Goal: Use online tool/utility

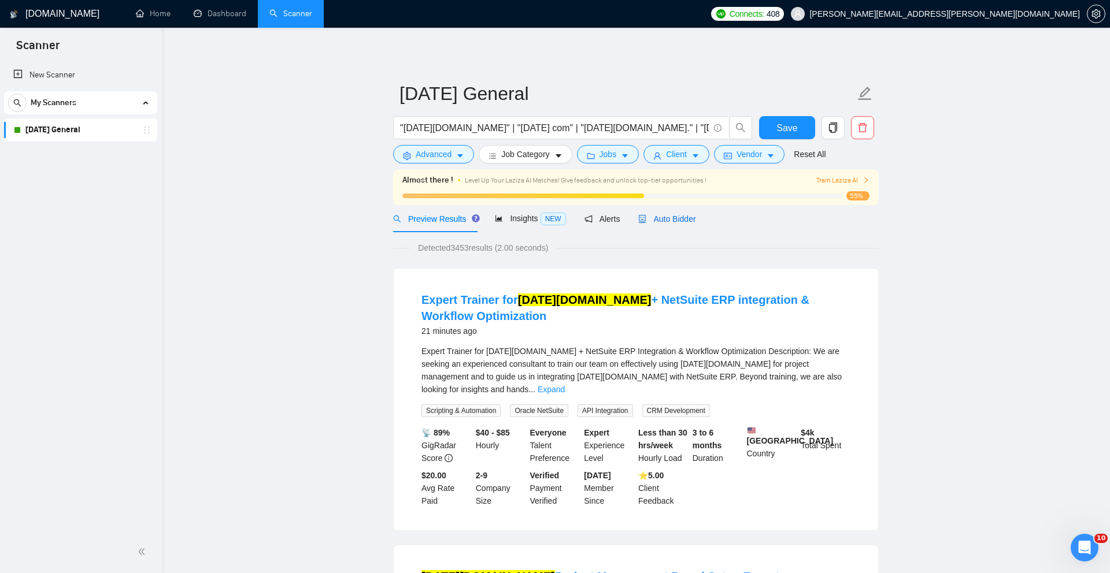
click at [653, 216] on span "Auto Bidder" at bounding box center [666, 218] width 57 height 9
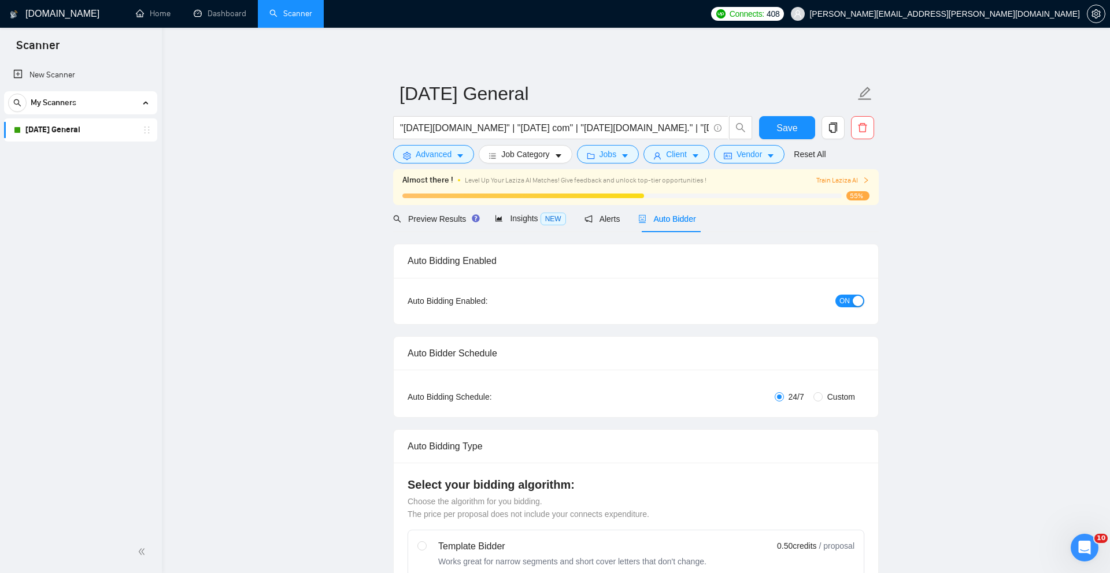
radio input "false"
radio input "true"
checkbox input "true"
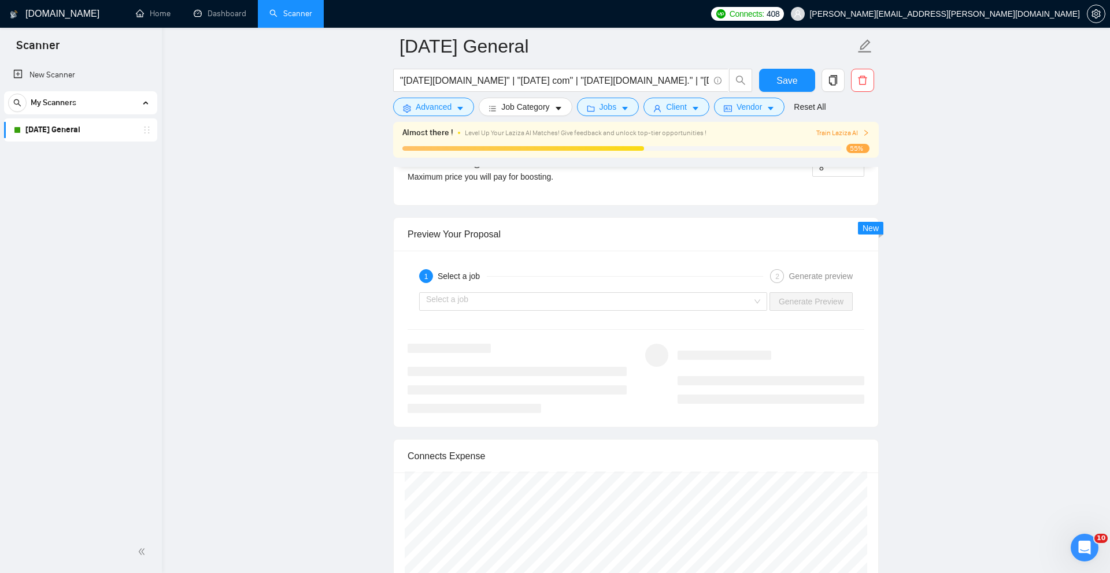
scroll to position [2321, 0]
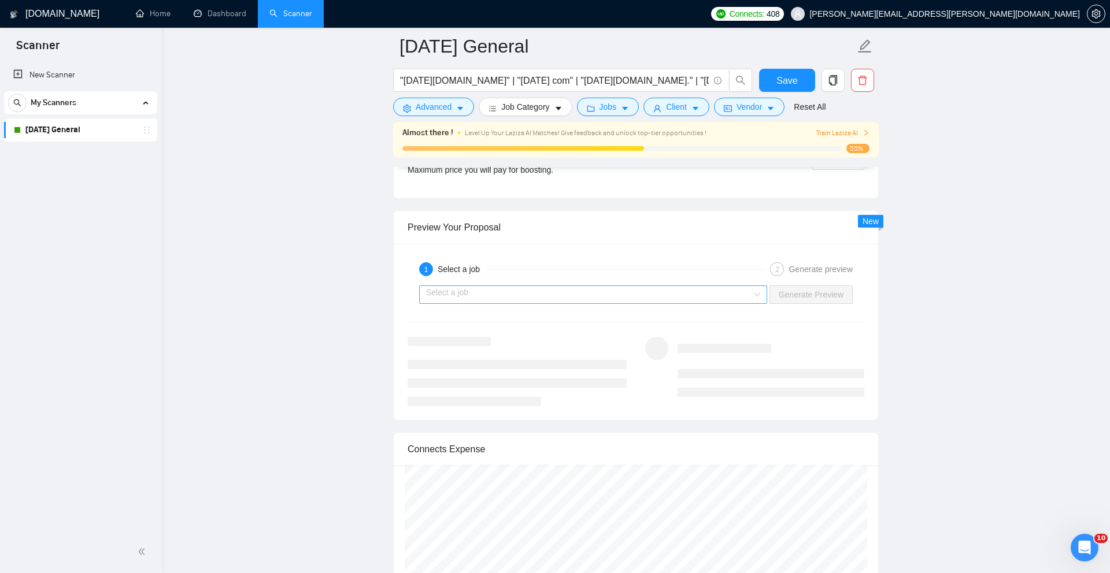
click at [720, 303] on input "search" at bounding box center [589, 294] width 326 height 17
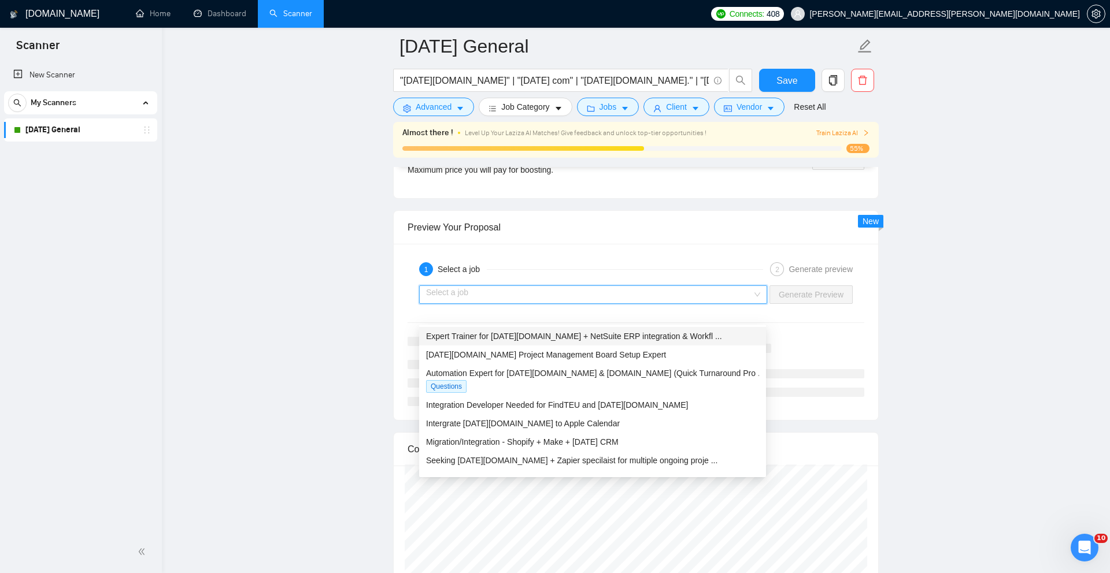
click at [674, 335] on span "Expert Trainer for [DATE][DOMAIN_NAME] + NetSuite ERP integration & Workfl ..." at bounding box center [574, 336] width 296 height 9
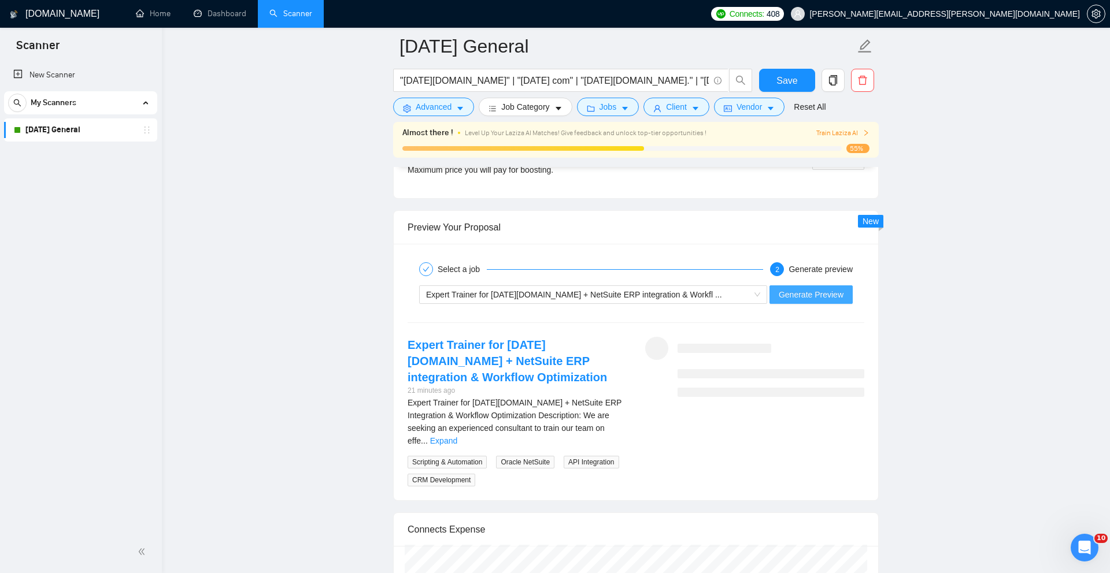
click at [824, 301] on span "Generate Preview" at bounding box center [810, 294] width 65 height 13
click at [484, 363] on link "Expert Trainer for [DATE][DOMAIN_NAME] + NetSuite ERP integration & Workflow Op…" at bounding box center [506, 361] width 199 height 45
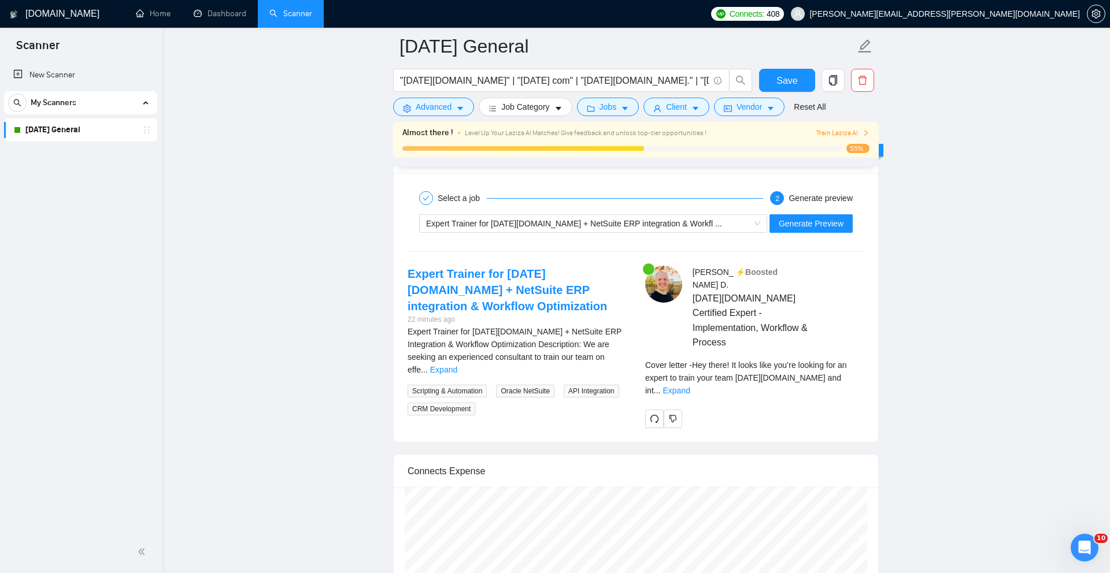
scroll to position [2346, 0]
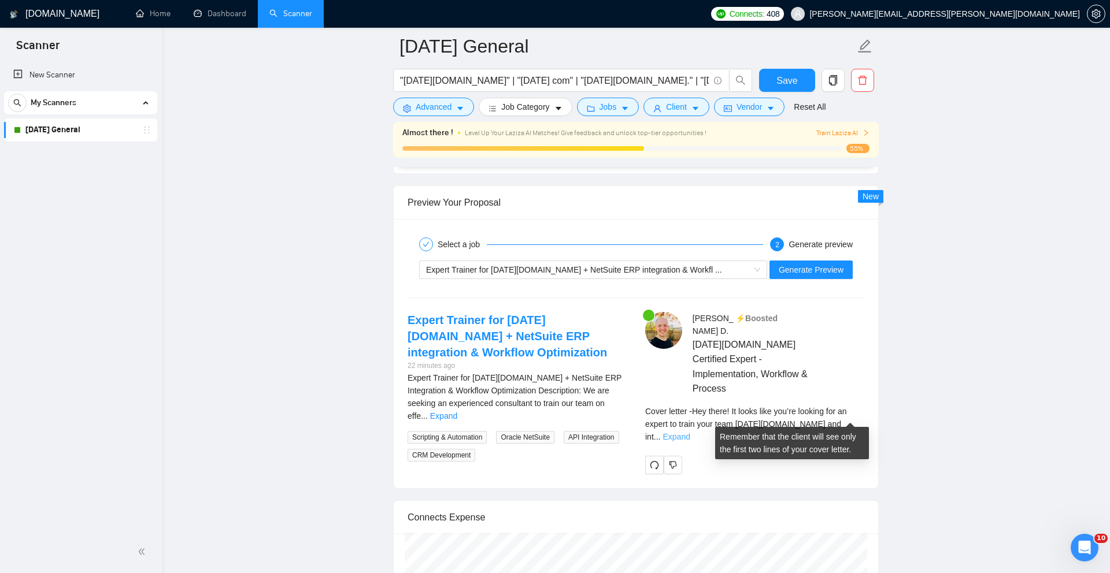
click at [689, 432] on link "Expand" at bounding box center [675, 436] width 27 height 9
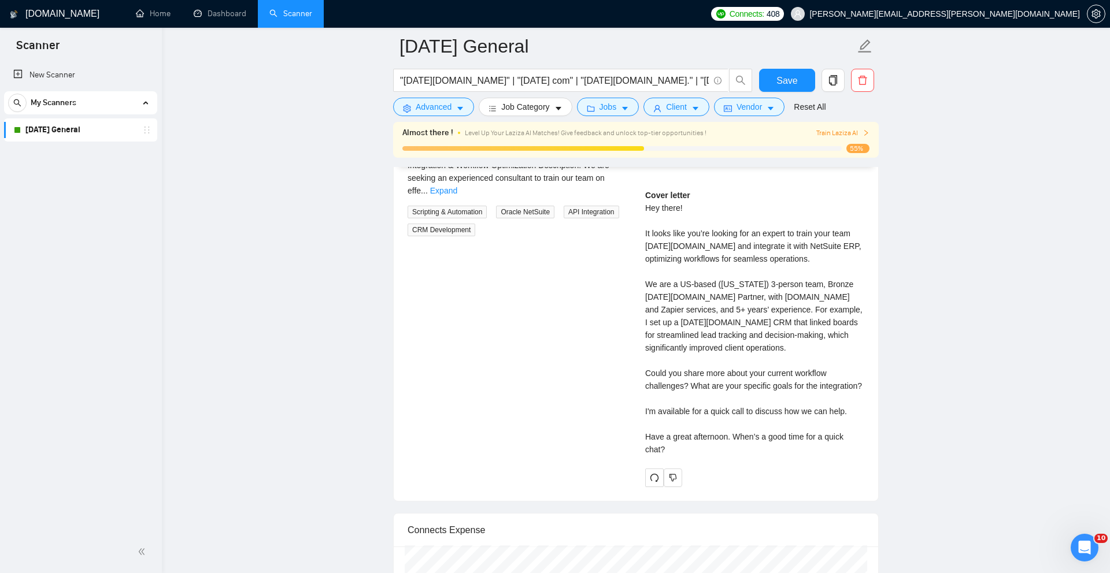
scroll to position [2572, 0]
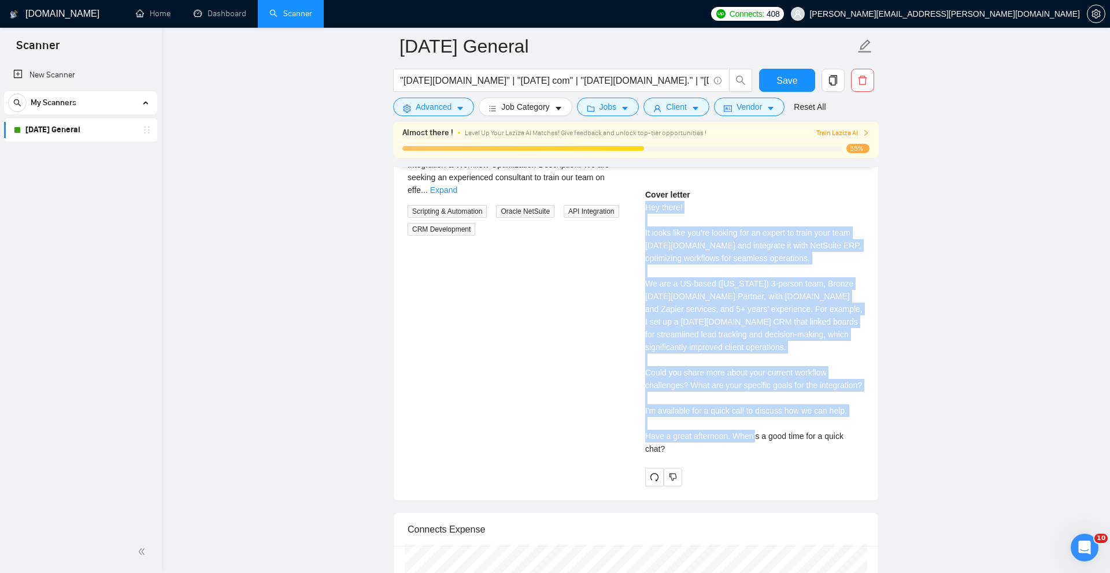
drag, startPoint x: 664, startPoint y: 450, endPoint x: 639, endPoint y: 198, distance: 253.2
click at [639, 198] on div "[PERSON_NAME] ⚡️Boosted [DATE][DOMAIN_NAME] Certified Expert - Implementation, …" at bounding box center [755, 286] width 238 height 400
copy div "Hey there! It looks like you’re looking for an expert to train your team [DATE]…"
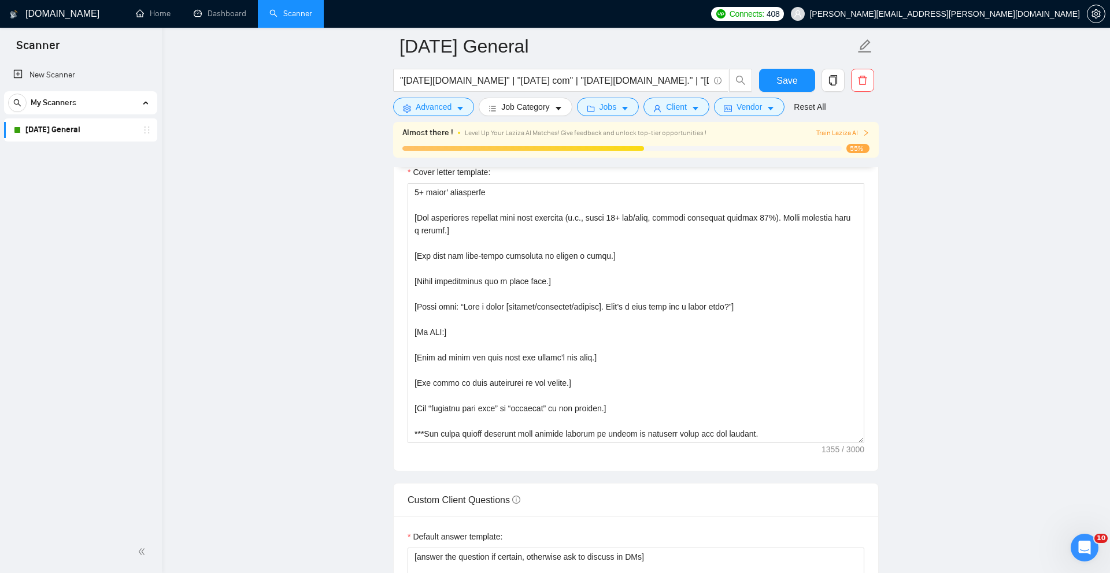
scroll to position [1453, 0]
